Goal: Information Seeking & Learning: Learn about a topic

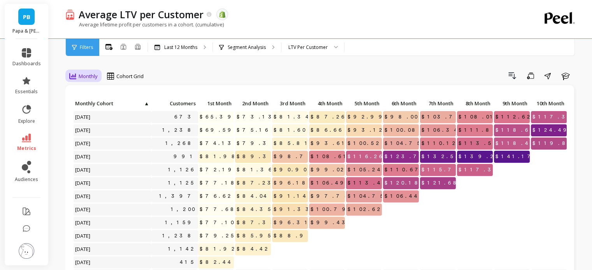
click at [89, 77] on span "Monthly" at bounding box center [88, 76] width 19 height 7
click at [89, 75] on span "Monthly" at bounding box center [88, 76] width 19 height 7
click at [191, 44] on div "Last 12 Months" at bounding box center [180, 47] width 65 height 17
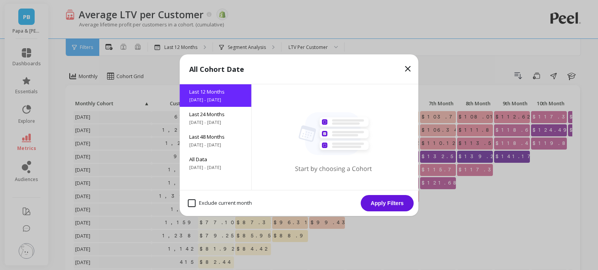
click at [230, 91] on span "Last 12 Months" at bounding box center [215, 91] width 53 height 7
click at [219, 204] on month "Exclude current month" at bounding box center [220, 204] width 64 height 8
checkbox month "true"
click at [382, 196] on button "Apply Filters" at bounding box center [387, 203] width 53 height 16
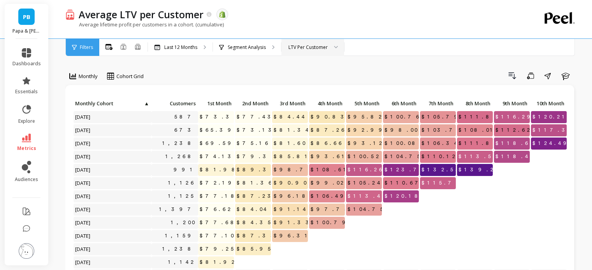
click at [304, 42] on div "LTV Per Customer" at bounding box center [312, 47] width 63 height 17
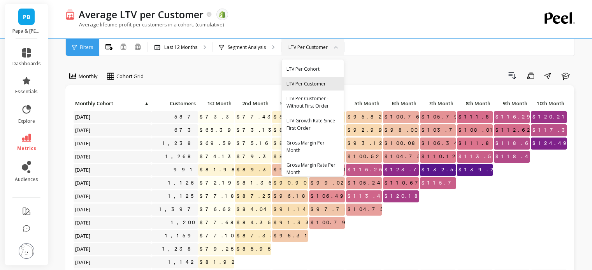
click at [300, 83] on div "LTV Per Customer" at bounding box center [312, 83] width 53 height 7
click at [252, 77] on div "Drill Down Save Share Learn" at bounding box center [362, 76] width 427 height 12
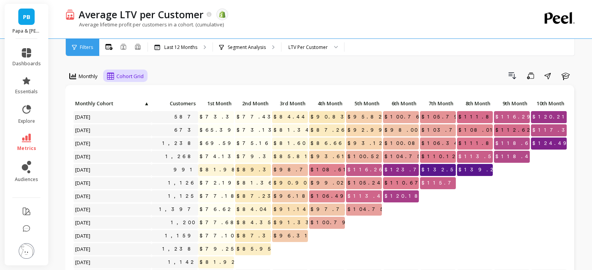
click at [133, 70] on div "Cohort Grid" at bounding box center [125, 76] width 41 height 13
click at [139, 91] on div "Cohort Grid" at bounding box center [132, 93] width 44 height 7
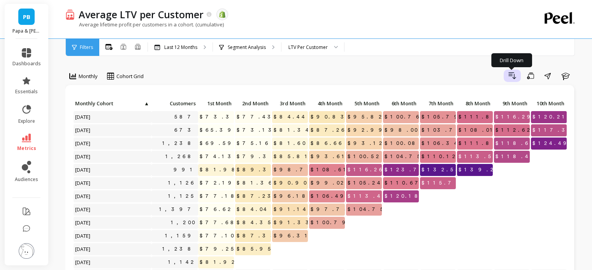
click at [510, 78] on icon "button" at bounding box center [511, 75] width 9 height 9
click at [336, 50] on div at bounding box center [332, 47] width 9 height 17
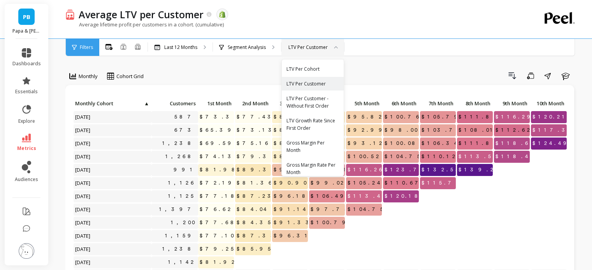
scroll to position [293, 0]
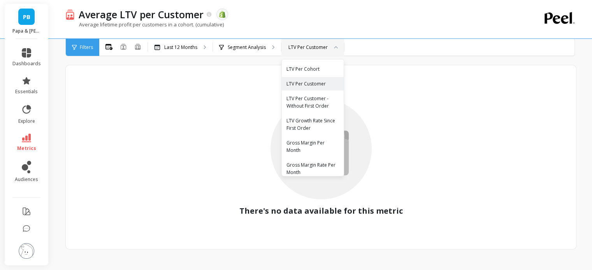
click at [277, 73] on div "There's no data available for this metric" at bounding box center [321, 157] width 510 height 184
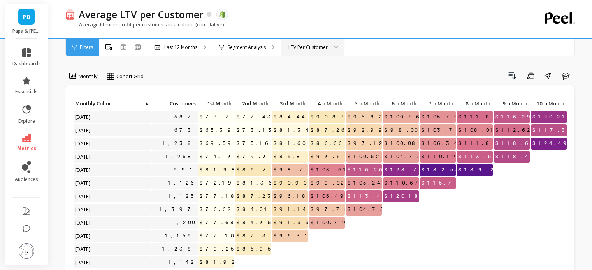
scroll to position [0, 0]
click at [148, 103] on span "▲" at bounding box center [146, 103] width 6 height 6
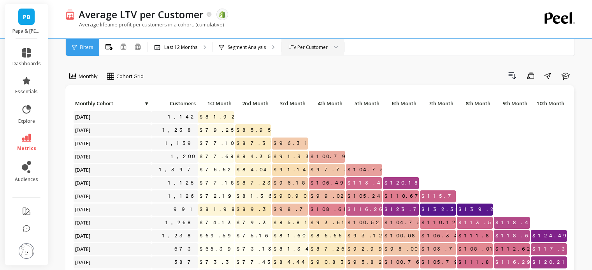
click at [149, 102] on p "Monthly Cohort ▼" at bounding box center [113, 103] width 78 height 11
click at [147, 102] on span "Monthly Cohort" at bounding box center [112, 103] width 74 height 6
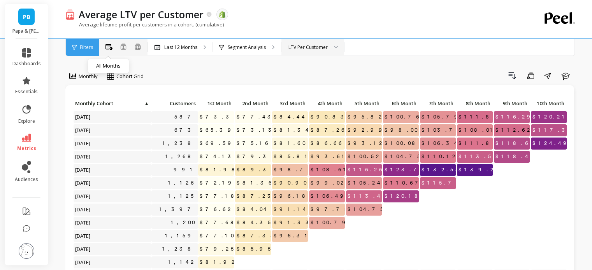
click at [111, 50] on button at bounding box center [108, 46] width 7 height 9
click at [124, 47] on icon at bounding box center [123, 47] width 6 height 6
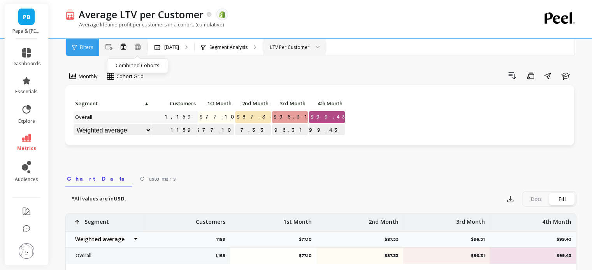
click at [137, 48] on icon at bounding box center [137, 46] width 7 height 7
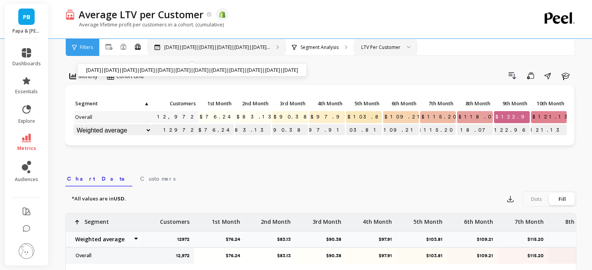
click at [270, 46] on p "[DATE]|[DATE]|[DATE]|[DATE]|[DATE]|[DATE]..." at bounding box center [217, 47] width 106 height 6
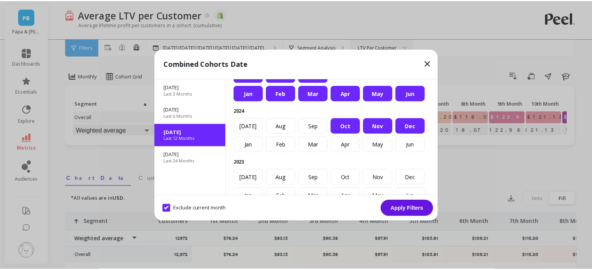
scroll to position [39, 0]
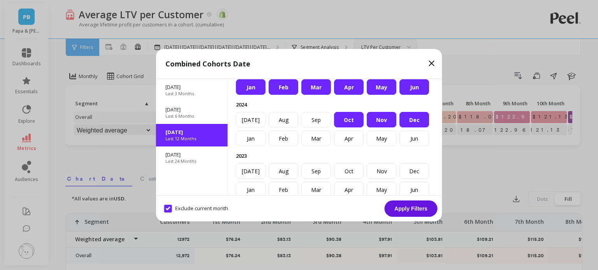
click at [363, 128] on div "Oct" at bounding box center [349, 120] width 30 height 16
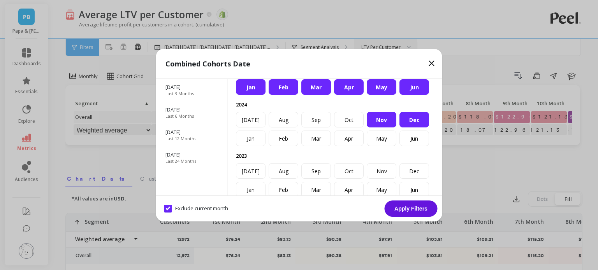
click at [273, 129] on div "[DATE] Feb Mar Apr May Jun [DATE] Aug Sep Oct Nov Dec" at bounding box center [335, 123] width 198 height 45
click at [399, 128] on div "Dec" at bounding box center [414, 120] width 30 height 16
click at [366, 128] on div "Nov" at bounding box center [381, 120] width 30 height 16
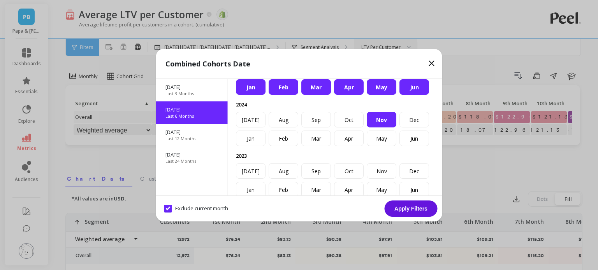
click at [198, 113] on div "Last 6 Months" at bounding box center [191, 116] width 53 height 6
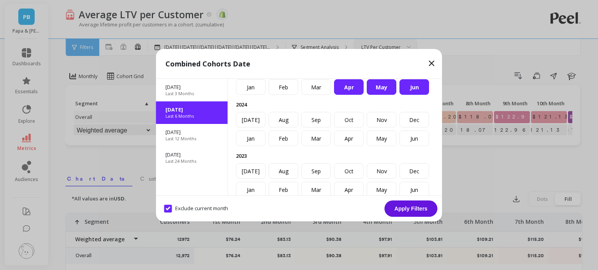
click at [331, 76] on div "Sep" at bounding box center [316, 69] width 30 height 16
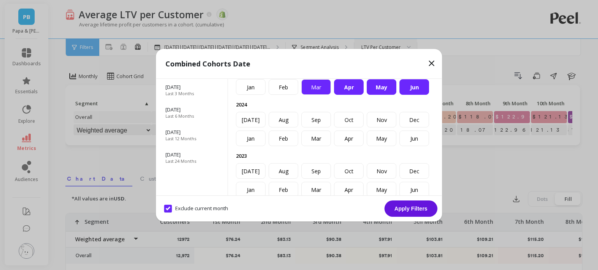
click at [322, 95] on div "Mar" at bounding box center [316, 87] width 30 height 16
click at [409, 210] on button "Apply Filters" at bounding box center [410, 209] width 53 height 16
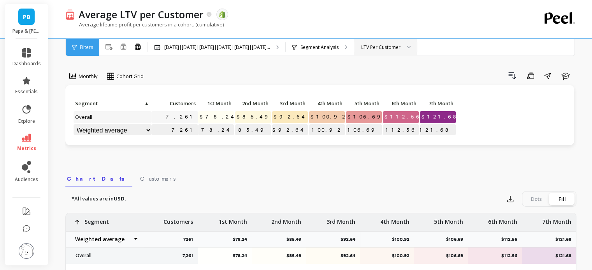
click at [145, 105] on span "▲" at bounding box center [146, 103] width 6 height 6
click at [400, 46] on div "LTV Per Customer" at bounding box center [380, 47] width 39 height 7
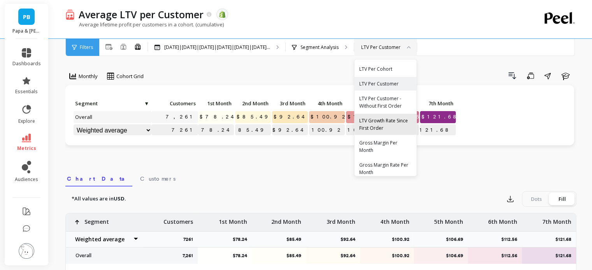
scroll to position [6, 0]
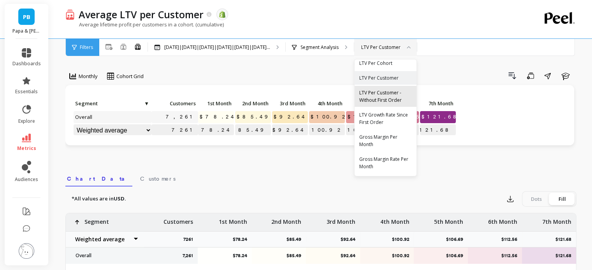
click at [412, 100] on div "LTV Per Customer - Without First Order" at bounding box center [385, 96] width 53 height 15
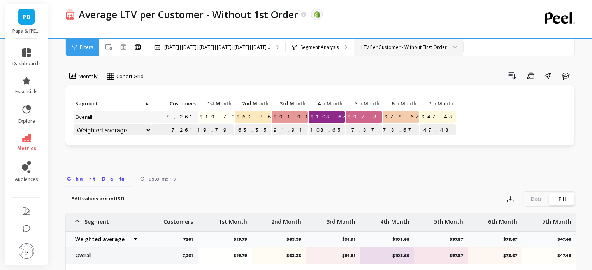
click at [433, 46] on div "LTV Per Customer - Without First Order" at bounding box center [404, 47] width 86 height 7
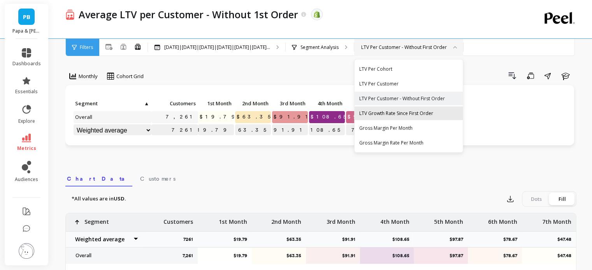
click at [412, 116] on div "LTV Growth Rate Since First Order" at bounding box center [408, 113] width 99 height 7
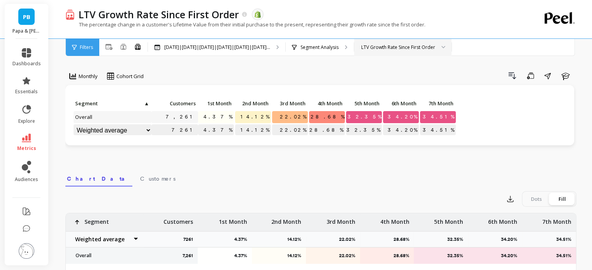
click at [430, 48] on div "LTV Growth Rate Since First Order" at bounding box center [398, 47] width 74 height 7
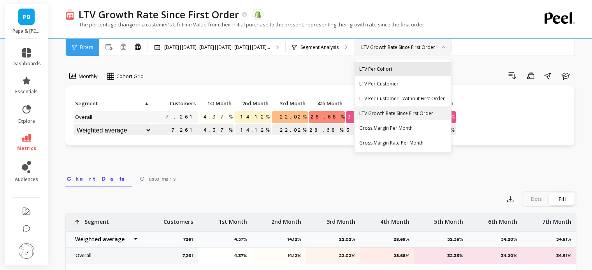
click at [430, 74] on div "LTV Per Cohort" at bounding box center [402, 69] width 96 height 14
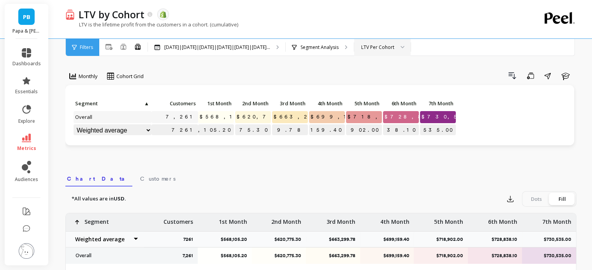
click at [410, 53] on div "LTV Per Cohort" at bounding box center [382, 47] width 56 height 17
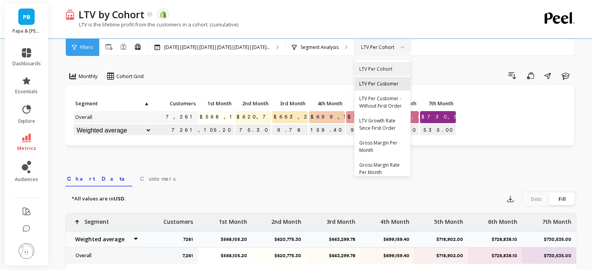
click at [410, 88] on div "LTV Per Customer" at bounding box center [382, 84] width 56 height 14
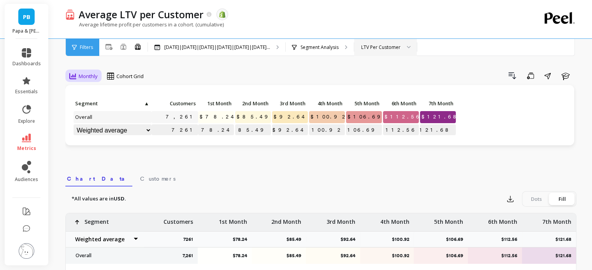
click at [78, 77] on div "Monthly" at bounding box center [83, 76] width 28 height 9
click at [140, 77] on span "Cohort Grid" at bounding box center [129, 76] width 27 height 7
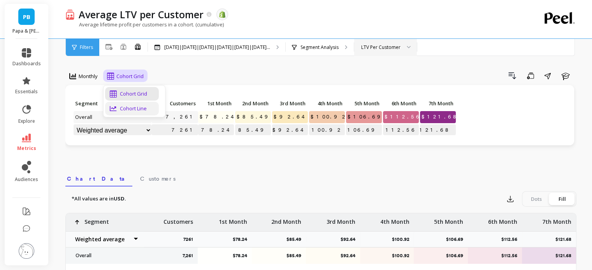
click at [145, 107] on div "Cohort Line" at bounding box center [132, 108] width 44 height 7
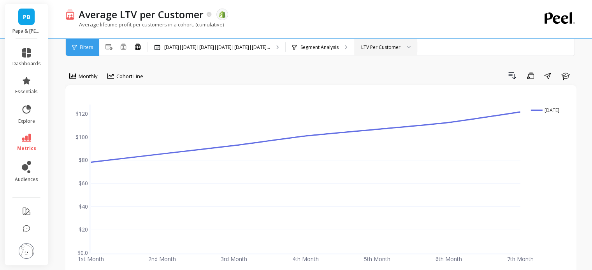
click at [137, 75] on span "Cohort Line" at bounding box center [129, 76] width 27 height 7
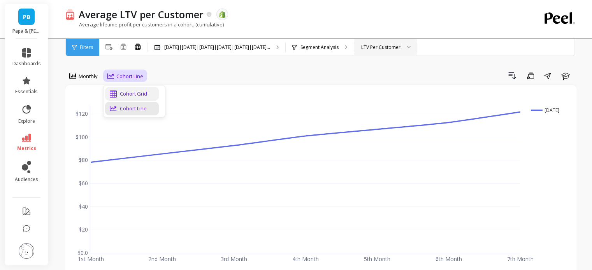
click at [142, 93] on div "Cohort Grid" at bounding box center [132, 93] width 44 height 7
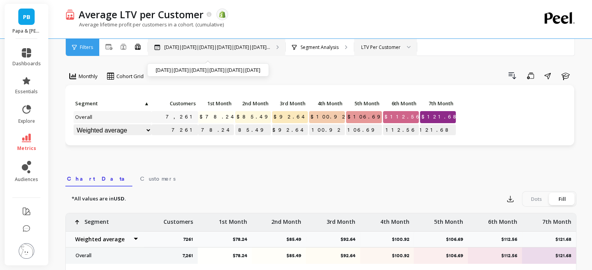
click at [173, 48] on p "[DATE]|[DATE]|[DATE]|[DATE]|[DATE]|[DATE]..." at bounding box center [217, 47] width 106 height 6
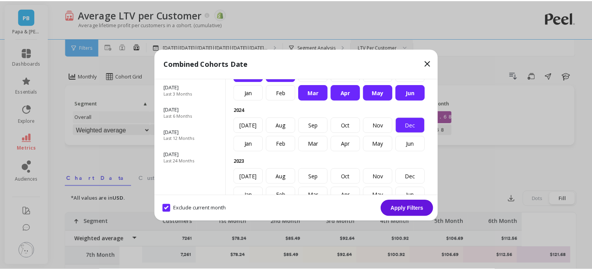
scroll to position [39, 0]
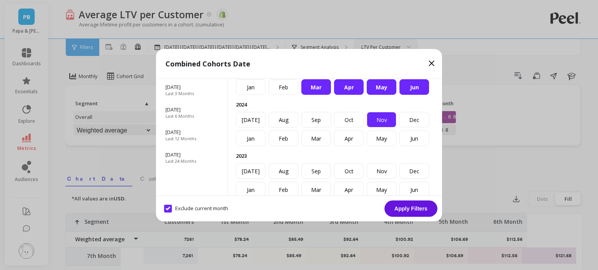
click at [366, 128] on div "Nov" at bounding box center [381, 120] width 30 height 16
click at [267, 138] on div "Jan Feb Mar Apr May Jun [DATE] Aug Sep Oct Nov Dec" at bounding box center [335, 129] width 198 height 34
click at [399, 128] on div "Dec" at bounding box center [414, 120] width 30 height 16
drag, startPoint x: 394, startPoint y: 205, endPoint x: 394, endPoint y: 199, distance: 5.4
click at [394, 205] on button "Apply Filters" at bounding box center [410, 209] width 53 height 16
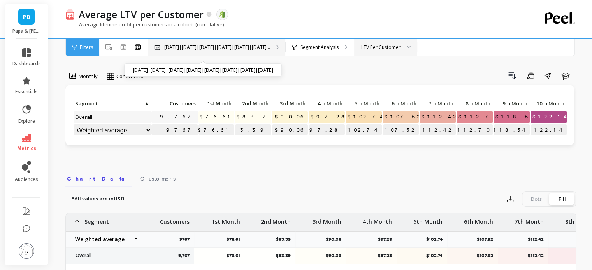
click at [285, 40] on div "[DATE]|[DATE]|[DATE]|[DATE]|[DATE]|[DATE]... [DATE]|[DATE]|[DATE]|[DATE]|[DATE]…" at bounding box center [216, 47] width 137 height 17
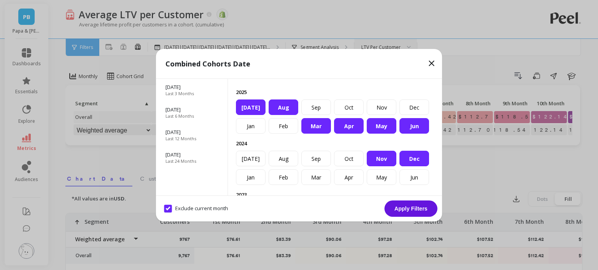
click at [399, 166] on div "Dec" at bounding box center [414, 159] width 30 height 16
click at [366, 166] on div "Nov" at bounding box center [381, 159] width 30 height 16
click at [393, 203] on button "Apply Filters" at bounding box center [410, 209] width 53 height 16
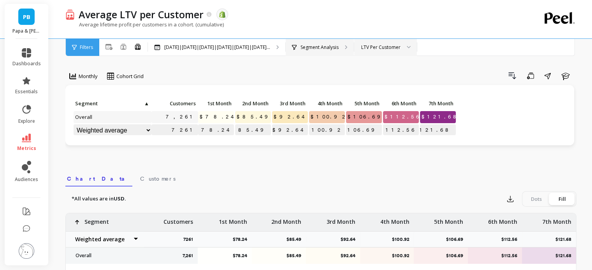
click at [348, 43] on div "Segment Analysis" at bounding box center [320, 47] width 68 height 17
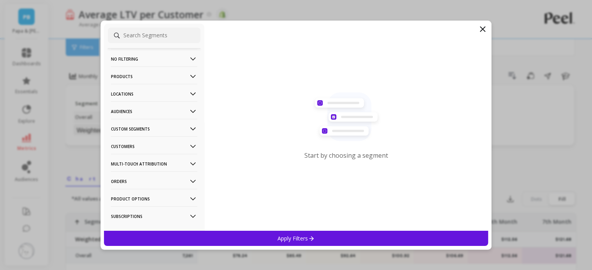
click at [480, 30] on icon at bounding box center [482, 29] width 9 height 9
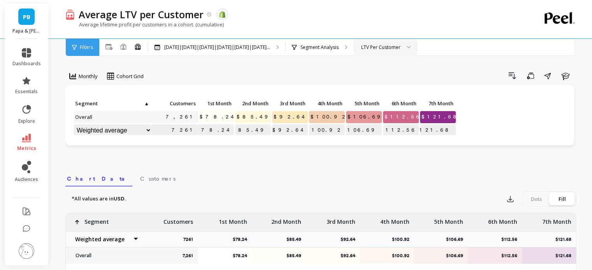
click at [400, 49] on div "LTV Per Customer" at bounding box center [380, 47] width 39 height 7
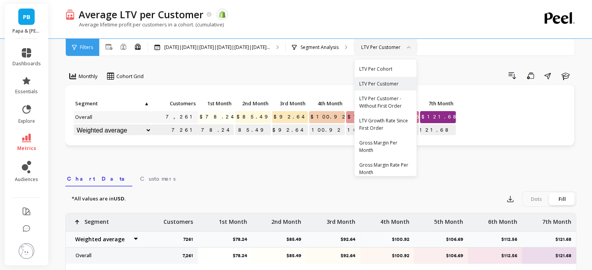
click at [400, 46] on div "LTV Per Customer" at bounding box center [380, 47] width 39 height 7
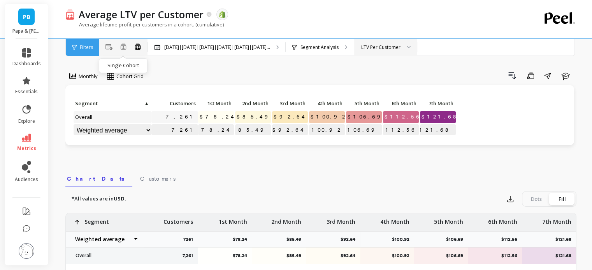
click at [121, 44] on icon at bounding box center [123, 47] width 6 height 6
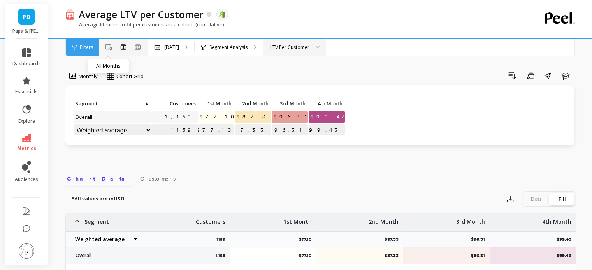
click at [112, 46] on icon at bounding box center [108, 47] width 7 height 6
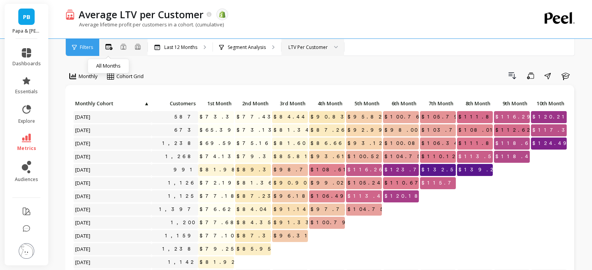
click at [138, 49] on icon at bounding box center [137, 49] width 5 height 2
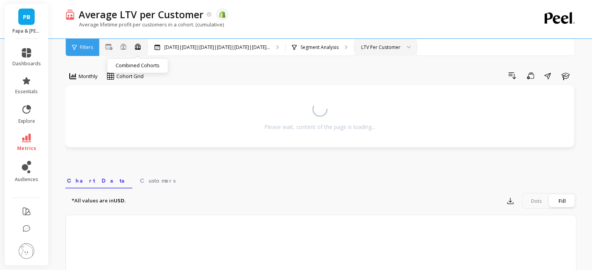
click at [137, 44] on icon at bounding box center [137, 46] width 7 height 7
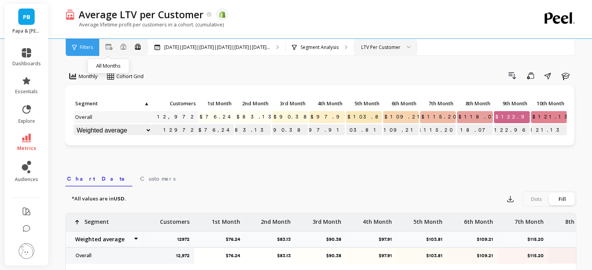
click at [110, 49] on icon at bounding box center [108, 47] width 7 height 6
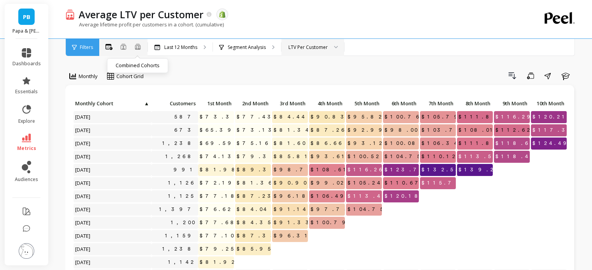
click at [138, 49] on icon at bounding box center [137, 49] width 5 height 2
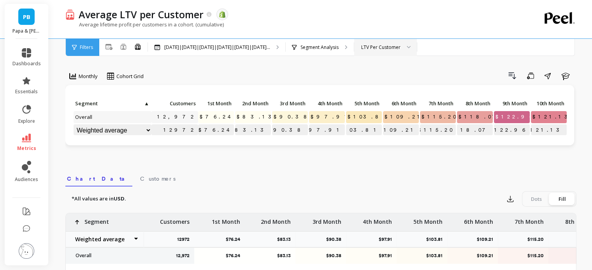
click at [88, 45] on span "Filters" at bounding box center [86, 47] width 13 height 6
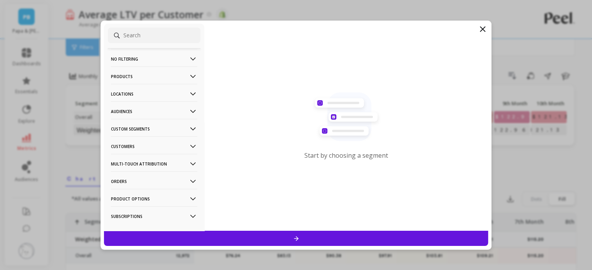
click at [159, 62] on p "No filtering" at bounding box center [154, 59] width 86 height 20
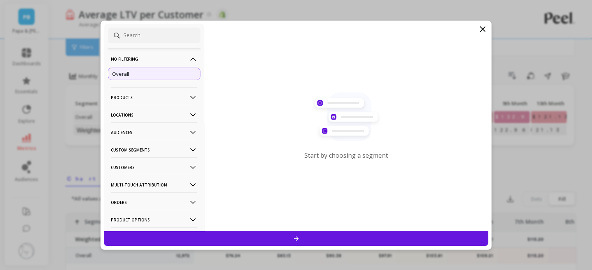
click at [159, 62] on p "No filtering" at bounding box center [154, 59] width 86 height 20
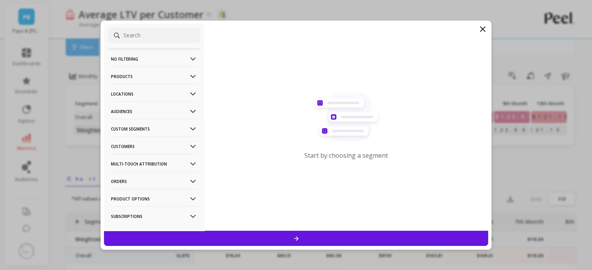
click at [175, 82] on p "Products" at bounding box center [154, 77] width 86 height 20
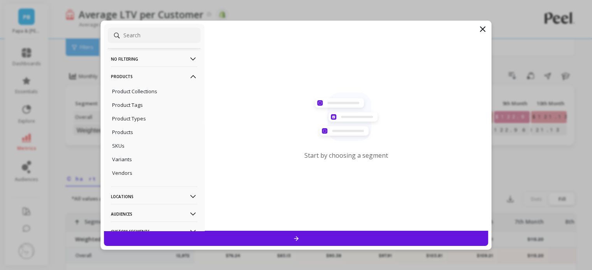
click at [175, 80] on p "Products" at bounding box center [154, 77] width 86 height 20
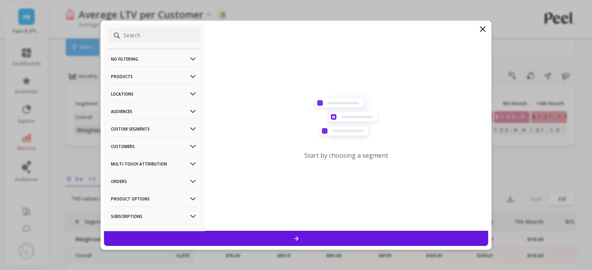
click at [180, 112] on p "Audiences" at bounding box center [154, 112] width 86 height 20
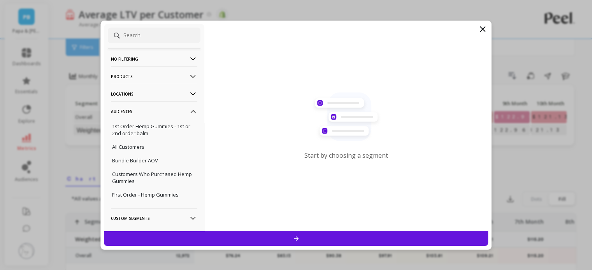
click at [179, 112] on p "Audiences" at bounding box center [154, 112] width 86 height 20
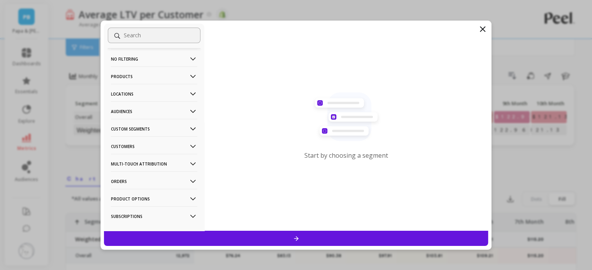
scroll to position [12, 0]
